Goal: Entertainment & Leisure: Consume media (video, audio)

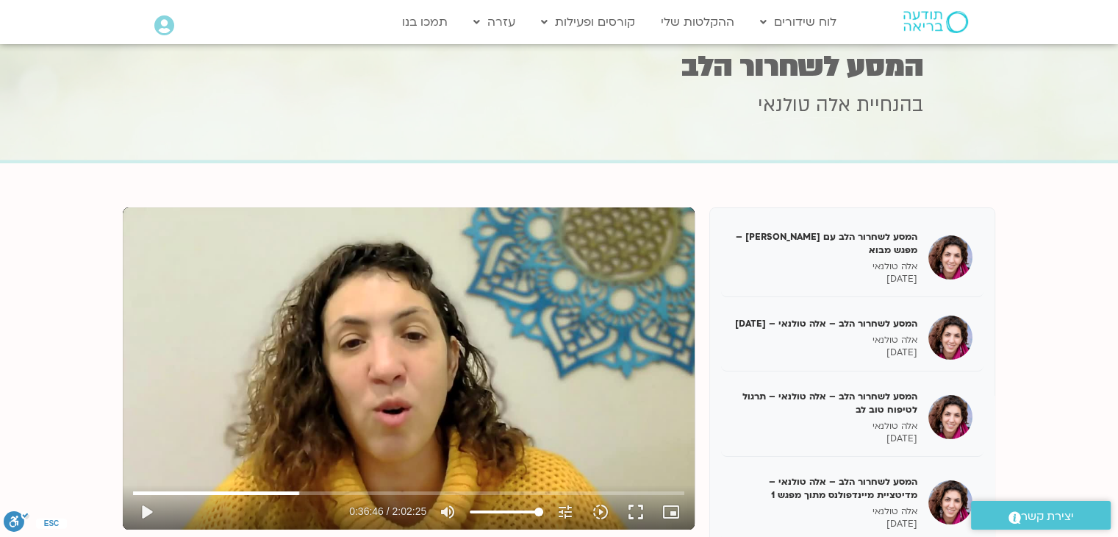
scroll to position [1323, 0]
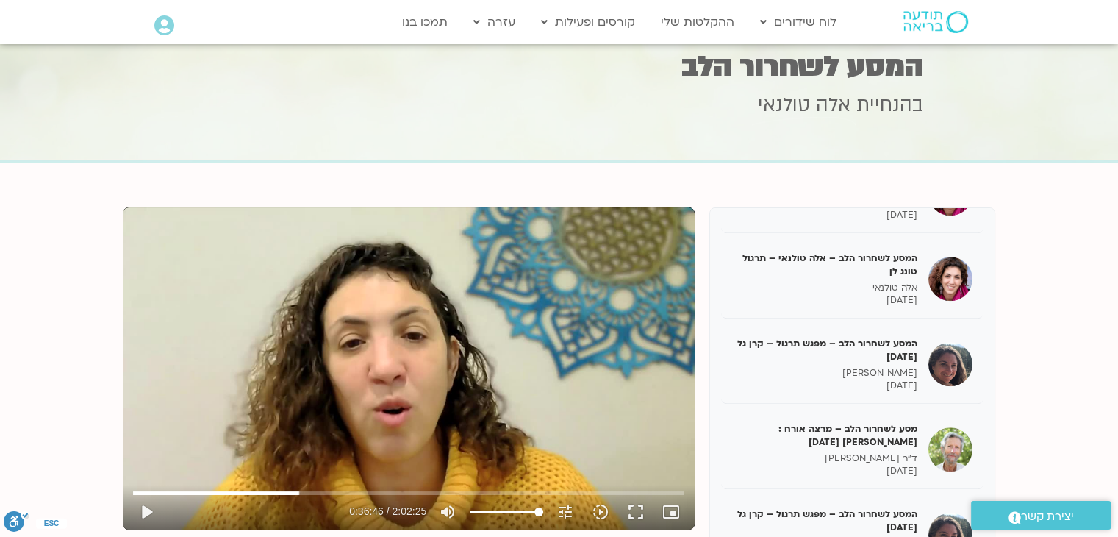
click at [429, 382] on div "Skip Ad 1:49:08 play_arrow 0:36:46 / 2:02:25 volume_up Mute tune Resolution Aut…" at bounding box center [409, 368] width 572 height 322
click at [642, 511] on button "fullscreen" at bounding box center [635, 511] width 35 height 35
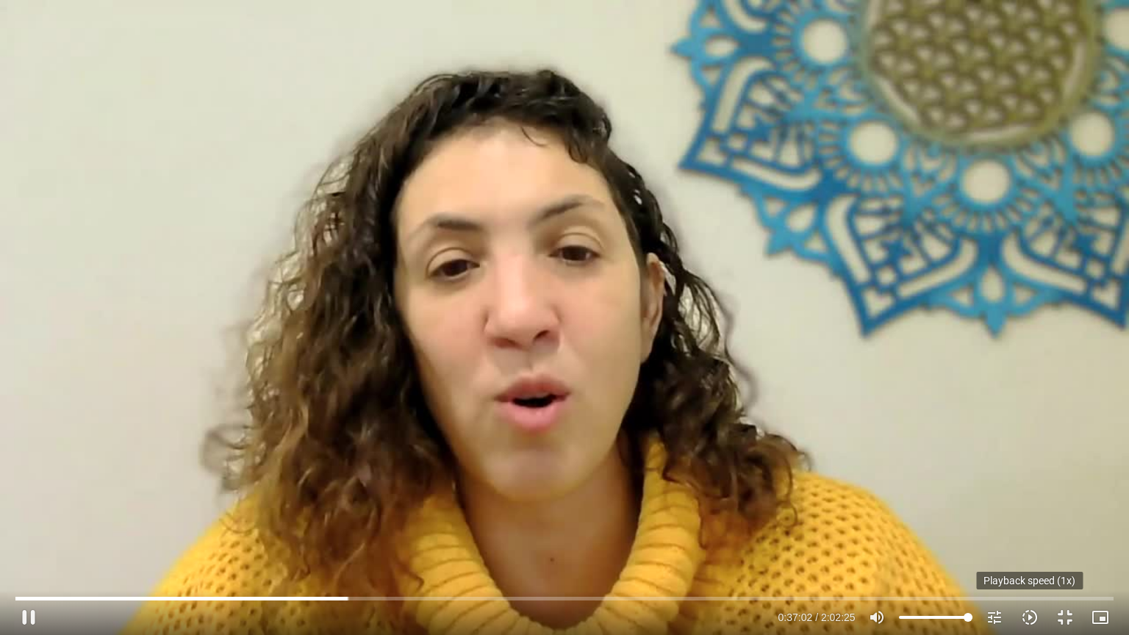
click at [1024, 536] on icon "slow_motion_video" at bounding box center [1030, 618] width 18 height 18
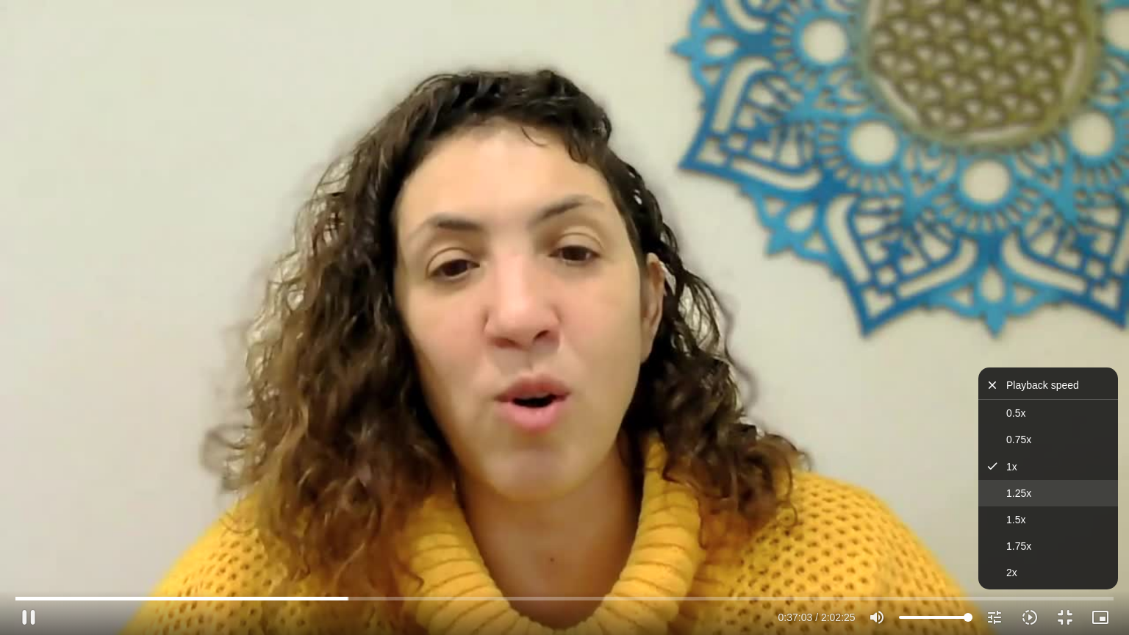
click at [1032, 497] on button "1.25x" at bounding box center [1049, 493] width 140 height 26
click at [847, 465] on div "Skip Ad 1:45:40 pause 0:37:04 / 2:02:25 volume_up Mute tune Resolution Auto 720…" at bounding box center [564, 317] width 1129 height 635
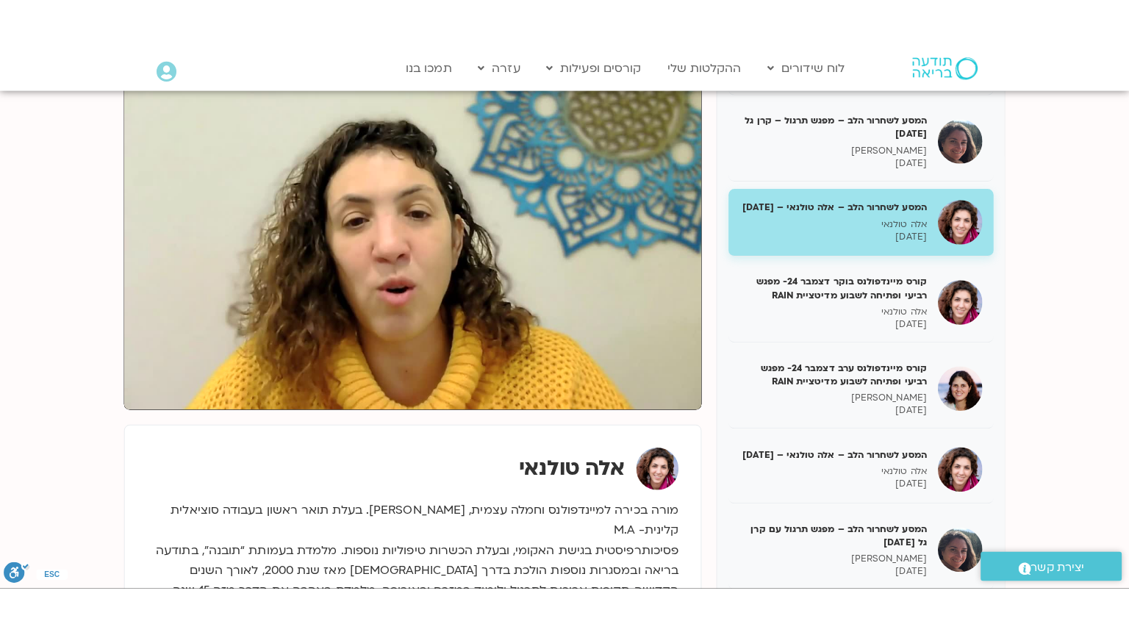
scroll to position [175, 0]
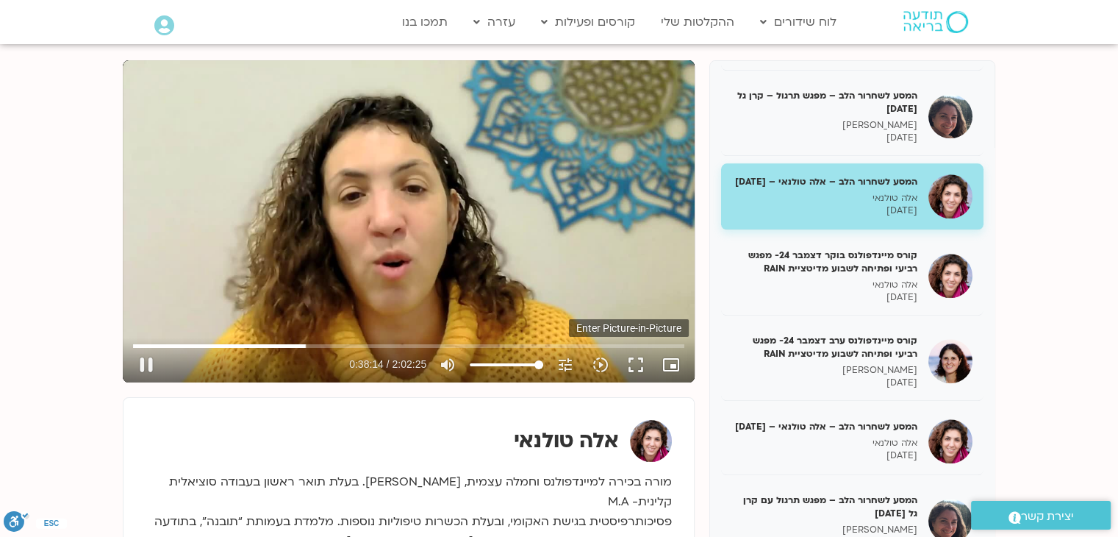
click at [668, 365] on icon "picture_in_picture_alt" at bounding box center [671, 365] width 18 height 18
type input "2295.058755"
click at [638, 358] on button "fullscreen" at bounding box center [635, 364] width 35 height 35
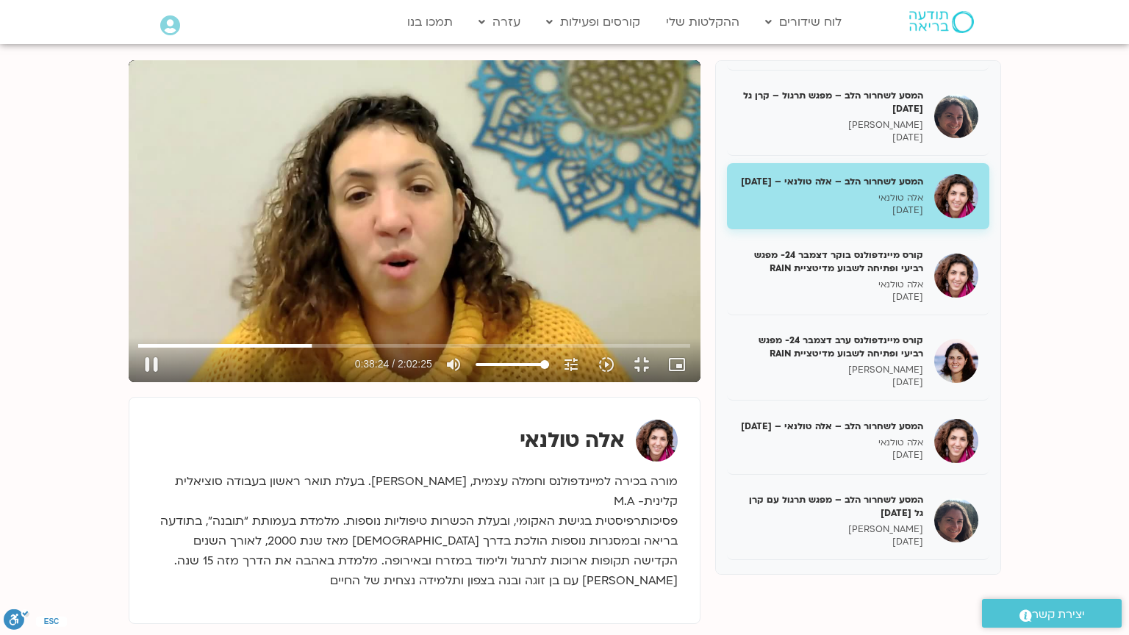
type input "2304.818952"
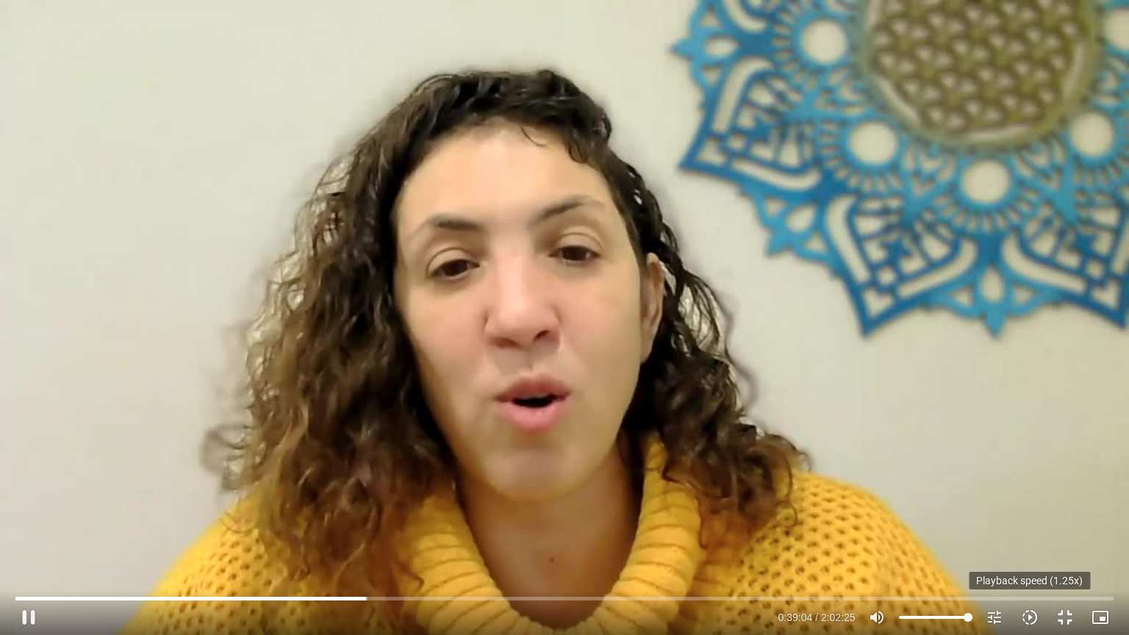
click at [1028, 536] on icon "slow_motion_video" at bounding box center [1030, 618] width 18 height 18
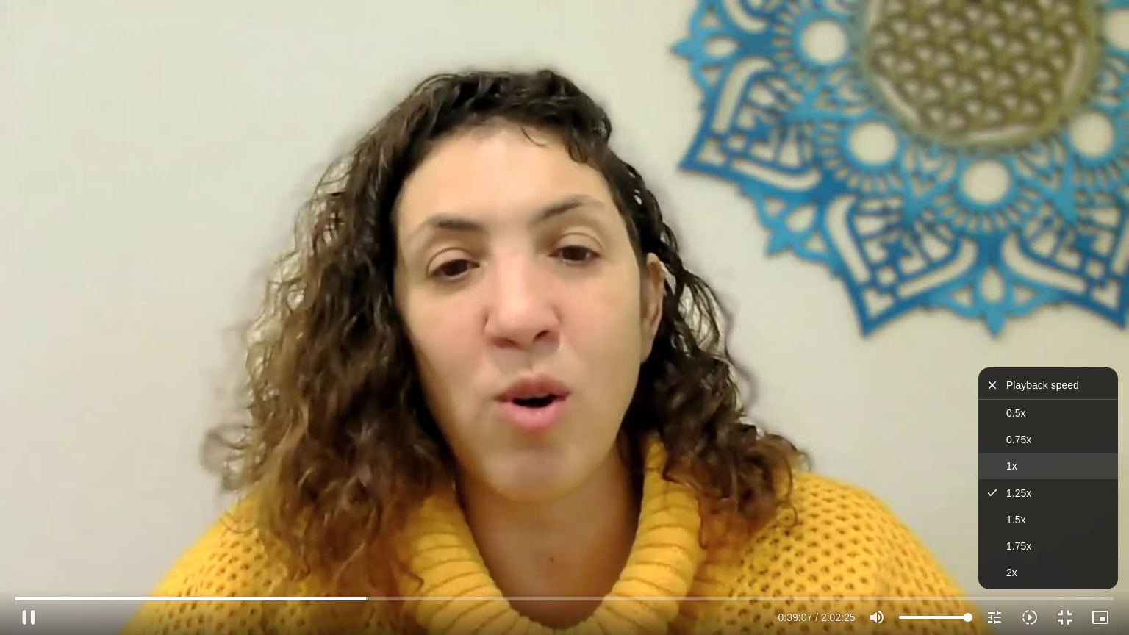
click at [1018, 468] on button "1x" at bounding box center [1049, 466] width 140 height 26
click at [971, 414] on div "Skip Ad 1:53:07 pause 0:39:07 / 2:02:25 volume_up Mute tune Resolution Auto 720…" at bounding box center [564, 317] width 1129 height 635
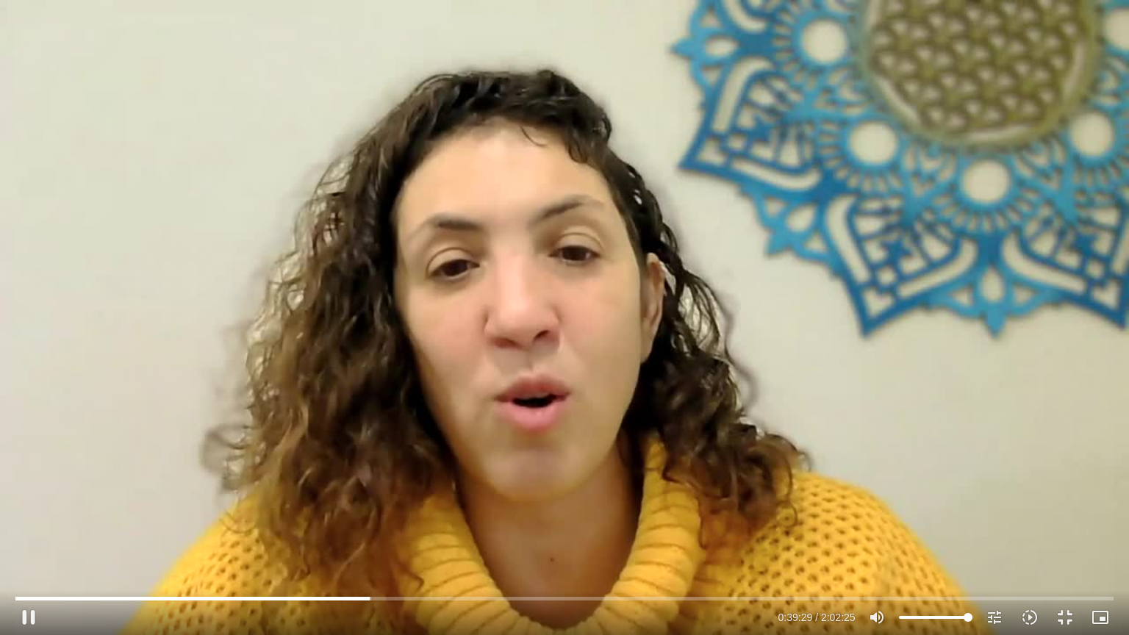
type input "2370.098165"
